Goal: Information Seeking & Learning: Learn about a topic

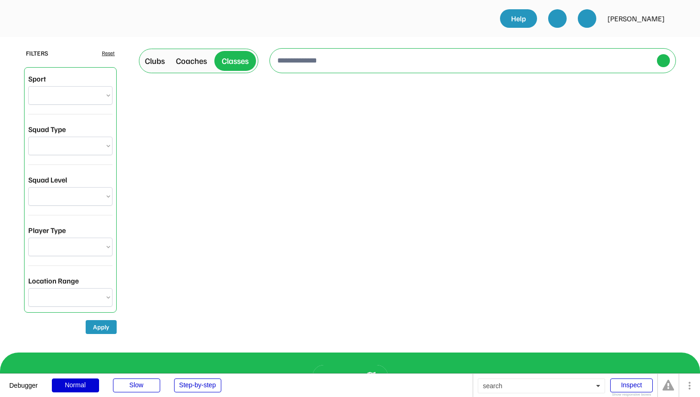
select select "**********"
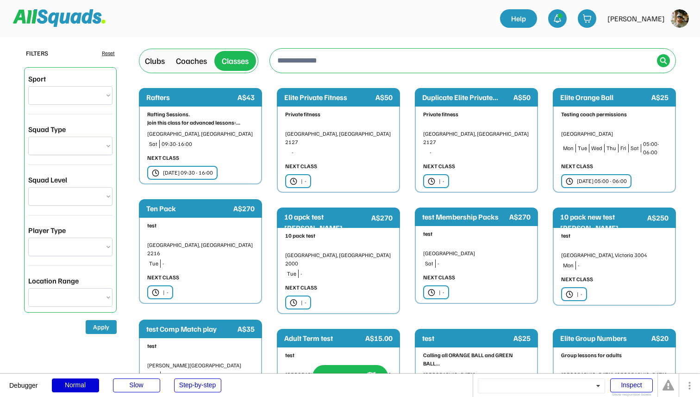
click at [165, 60] on div "Clubs" at bounding box center [154, 61] width 27 height 16
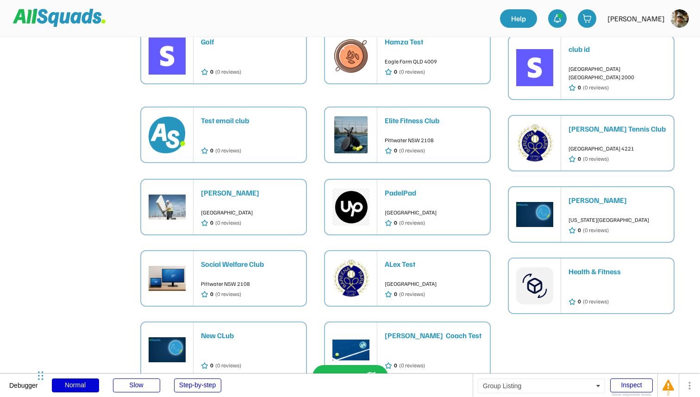
scroll to position [779, 0]
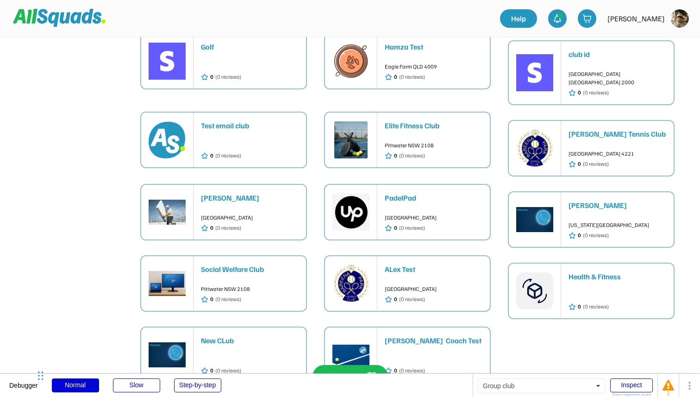
click at [432, 135] on div "Pittwater NSW 2108 0 (0 reviews)" at bounding box center [434, 147] width 98 height 25
click at [195, 43] on div "Golf 0 (0 reviews)" at bounding box center [223, 61] width 165 height 55
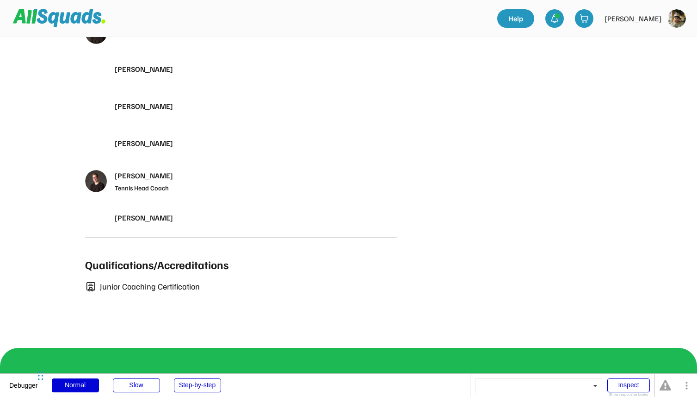
scroll to position [583, 0]
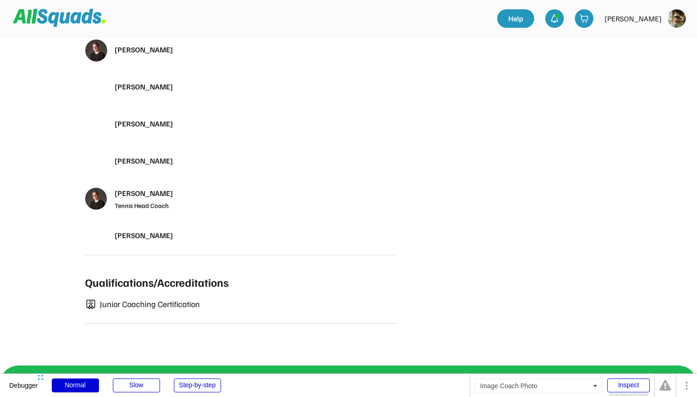
click at [96, 188] on img at bounding box center [96, 198] width 22 height 22
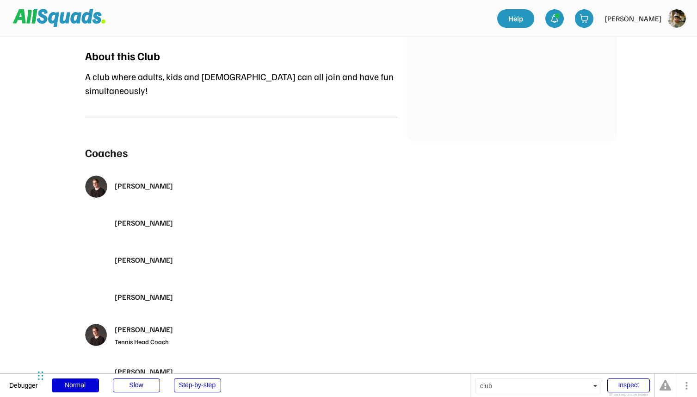
scroll to position [448, 0]
click at [97, 174] on img at bounding box center [96, 185] width 22 height 22
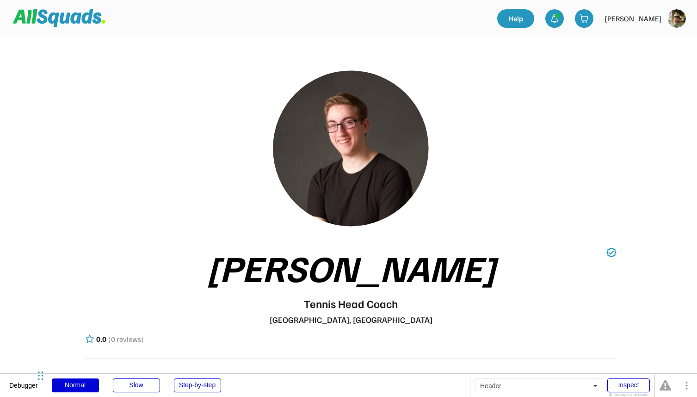
click at [273, 23] on div at bounding box center [255, 19] width 485 height 26
